Goal: Information Seeking & Learning: Learn about a topic

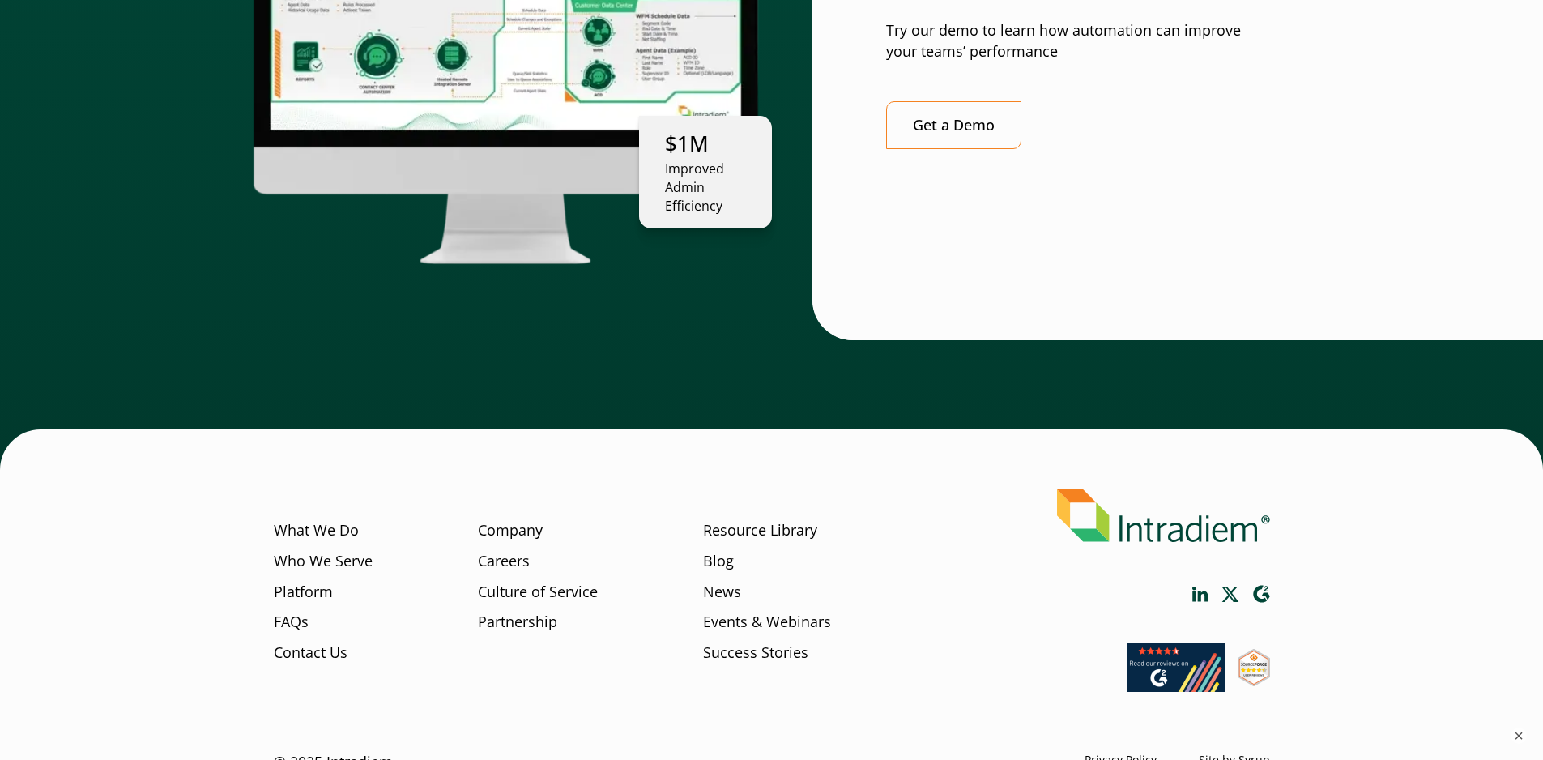
scroll to position [4514, 0]
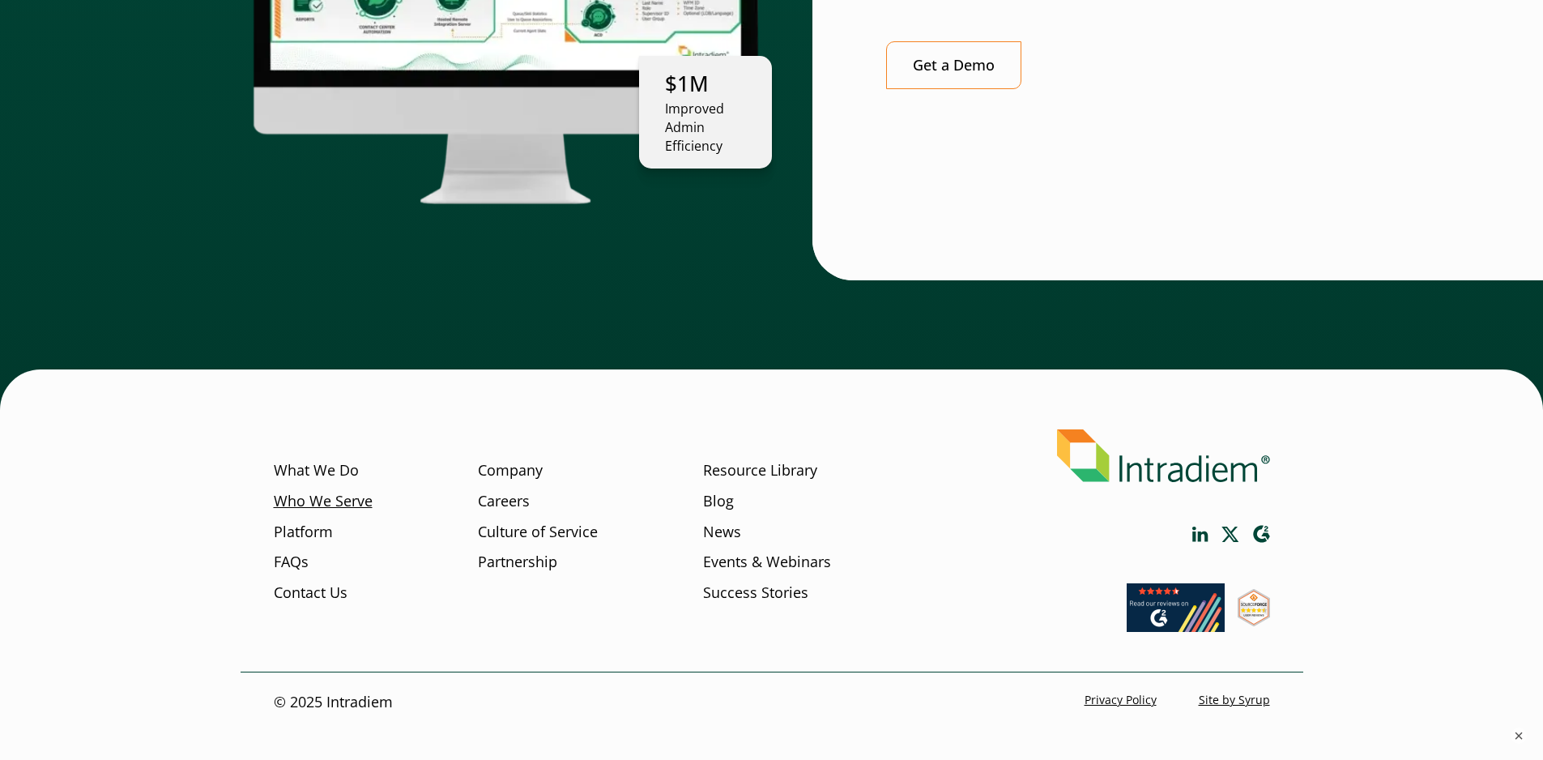
click at [310, 491] on link "Who We Serve" at bounding box center [323, 501] width 99 height 21
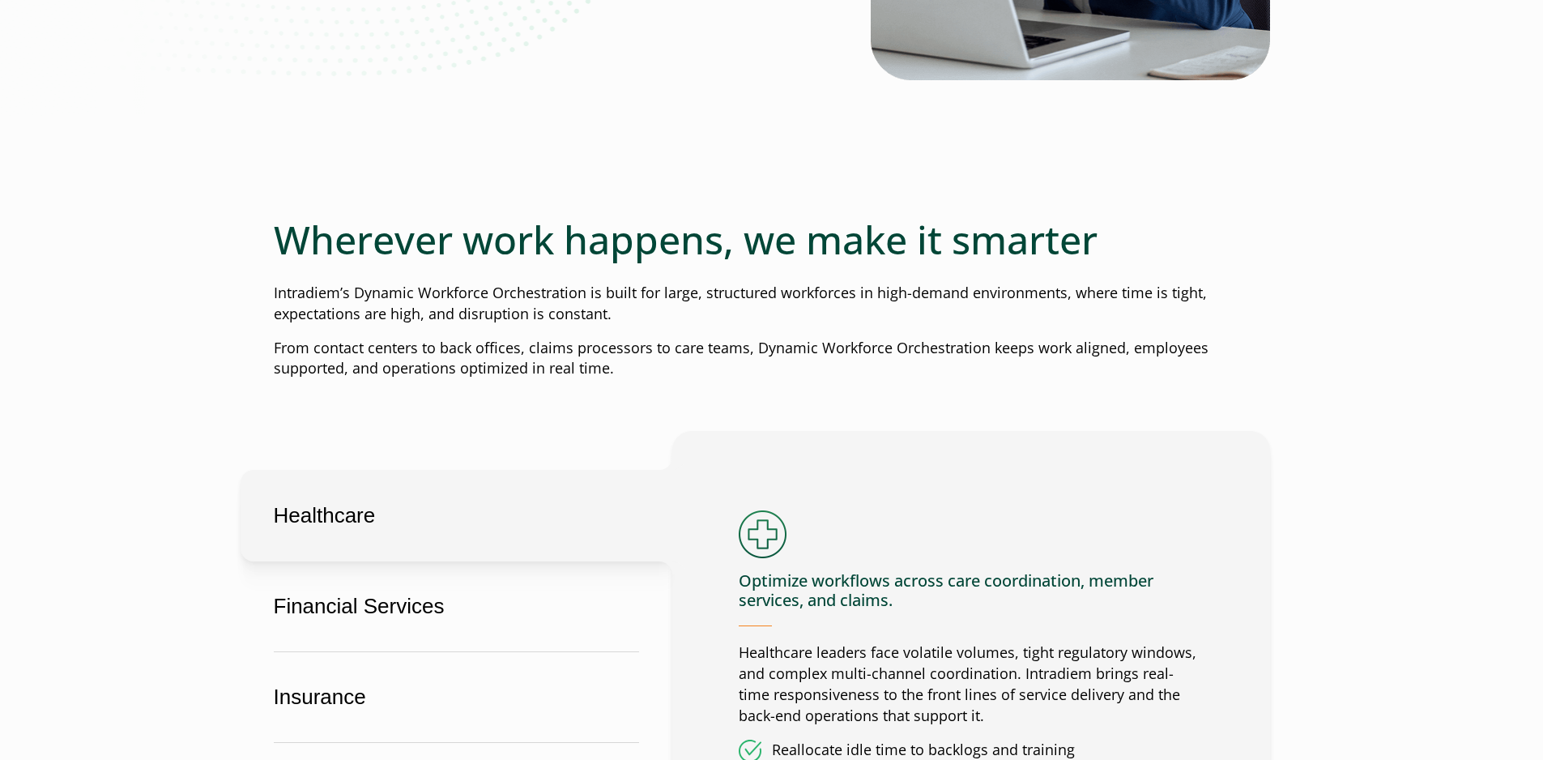
scroll to position [891, 0]
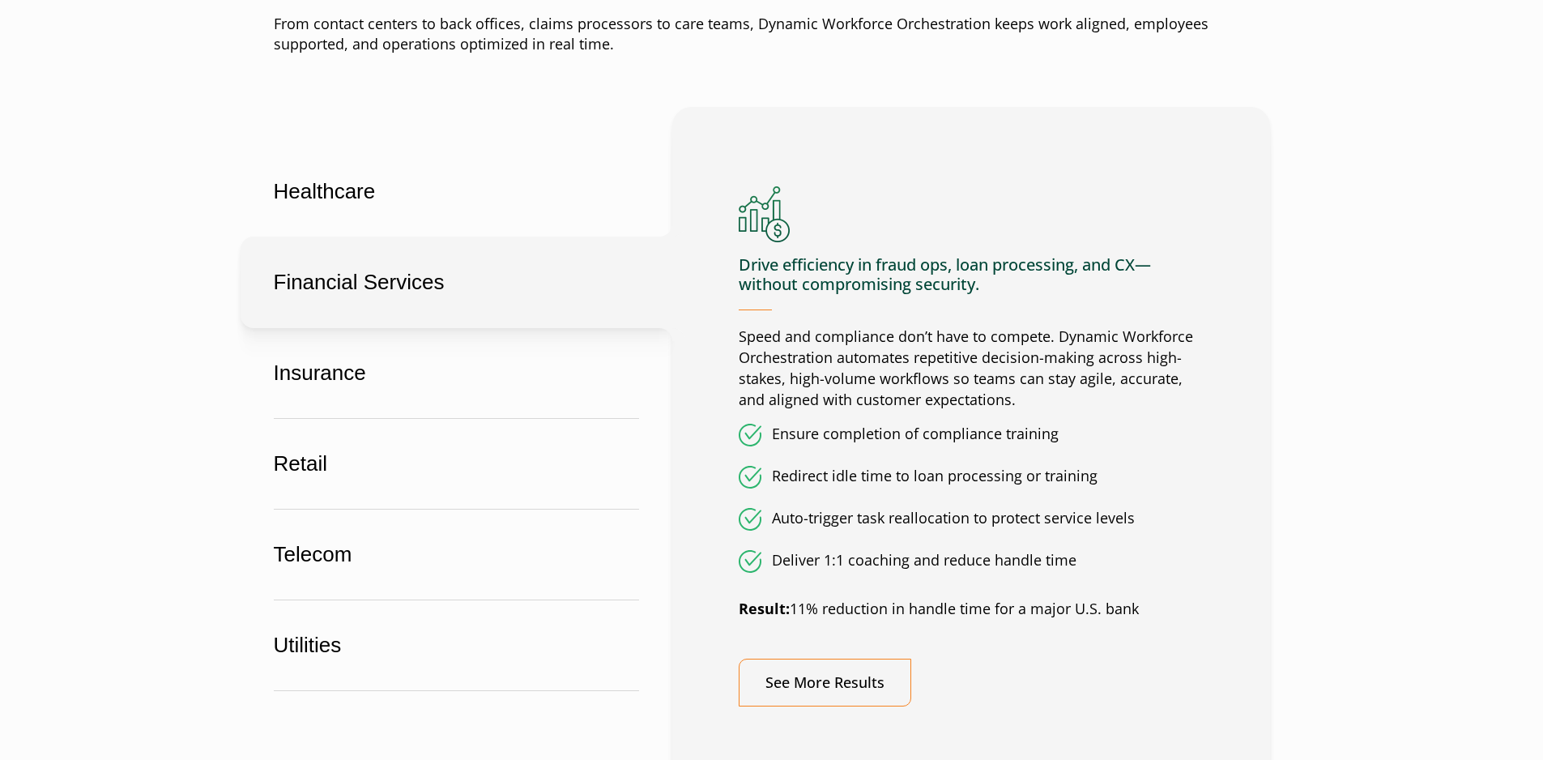
click at [155, 311] on main "Who we serve We orchestrate work for the teams you count on most. Wherever work…" at bounding box center [771, 359] width 1543 height 2114
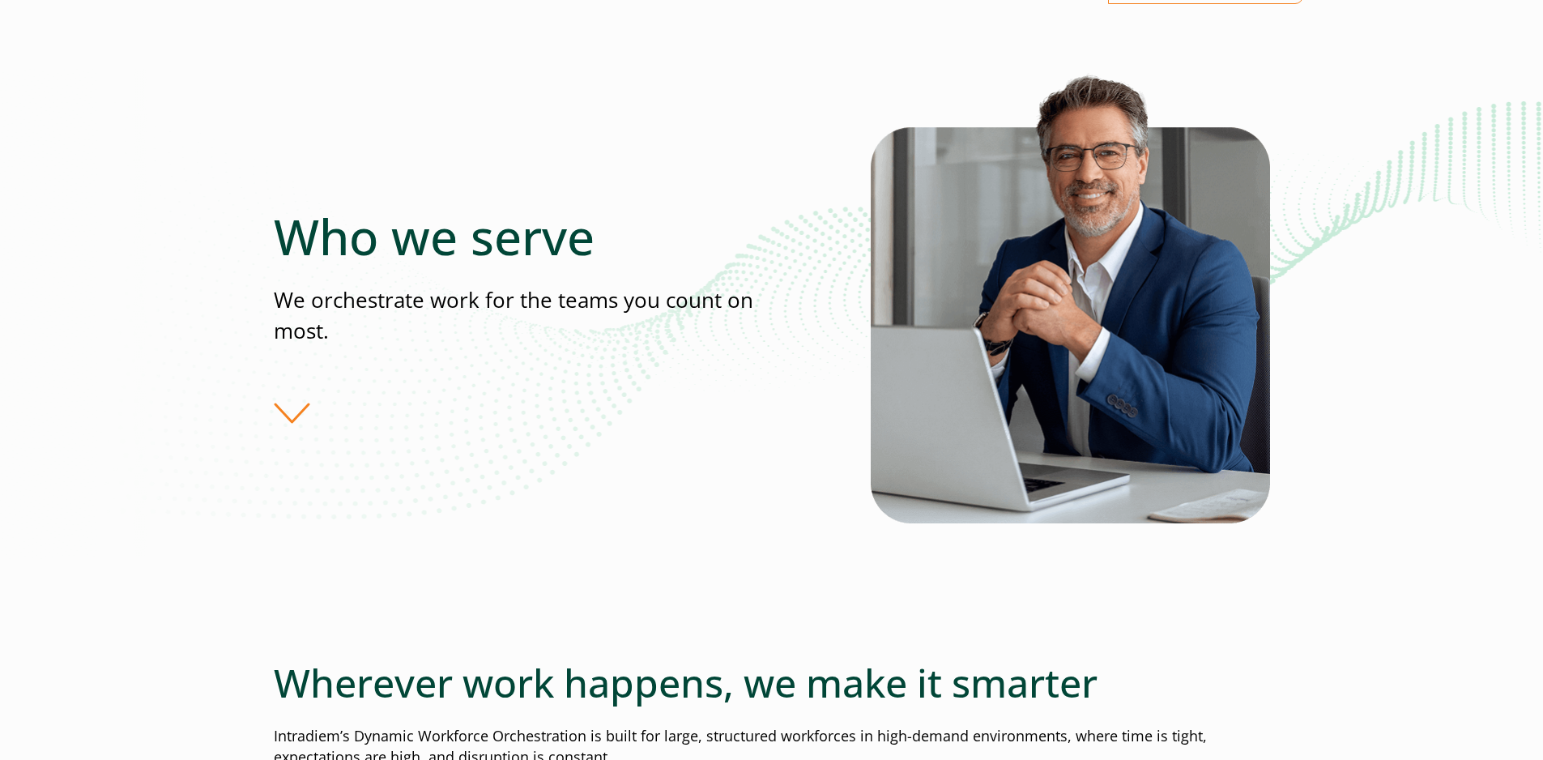
scroll to position [0, 0]
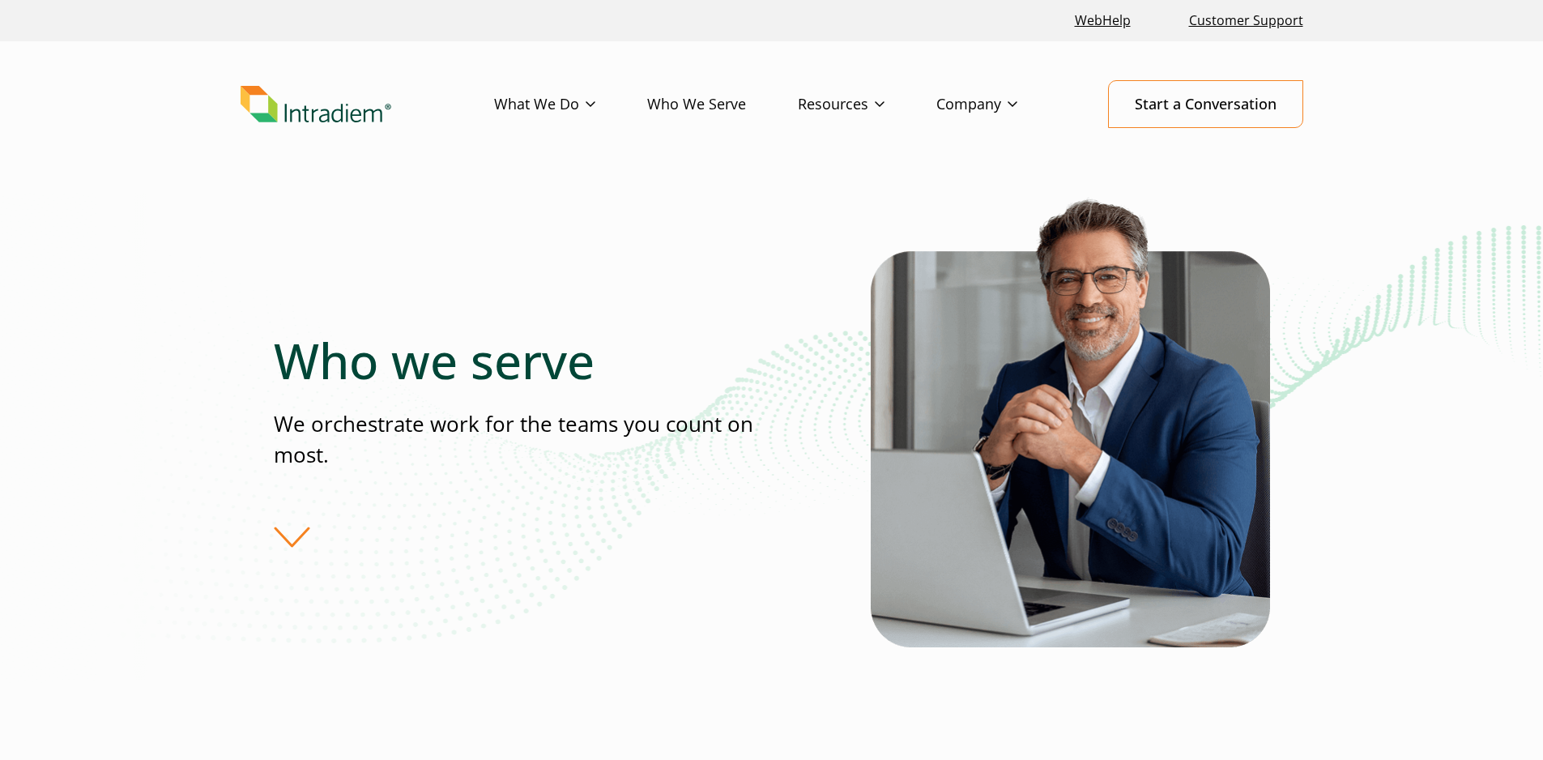
click at [684, 158] on header "Menu What We Do Platform Who We Serve Resources Blog Events & Webinars News Suc…" at bounding box center [771, 116] width 1543 height 151
click at [1449, 223] on div "Who we serve We orchestrate work for the teams you count on most." at bounding box center [771, 478] width 1543 height 571
